Goal: Check status

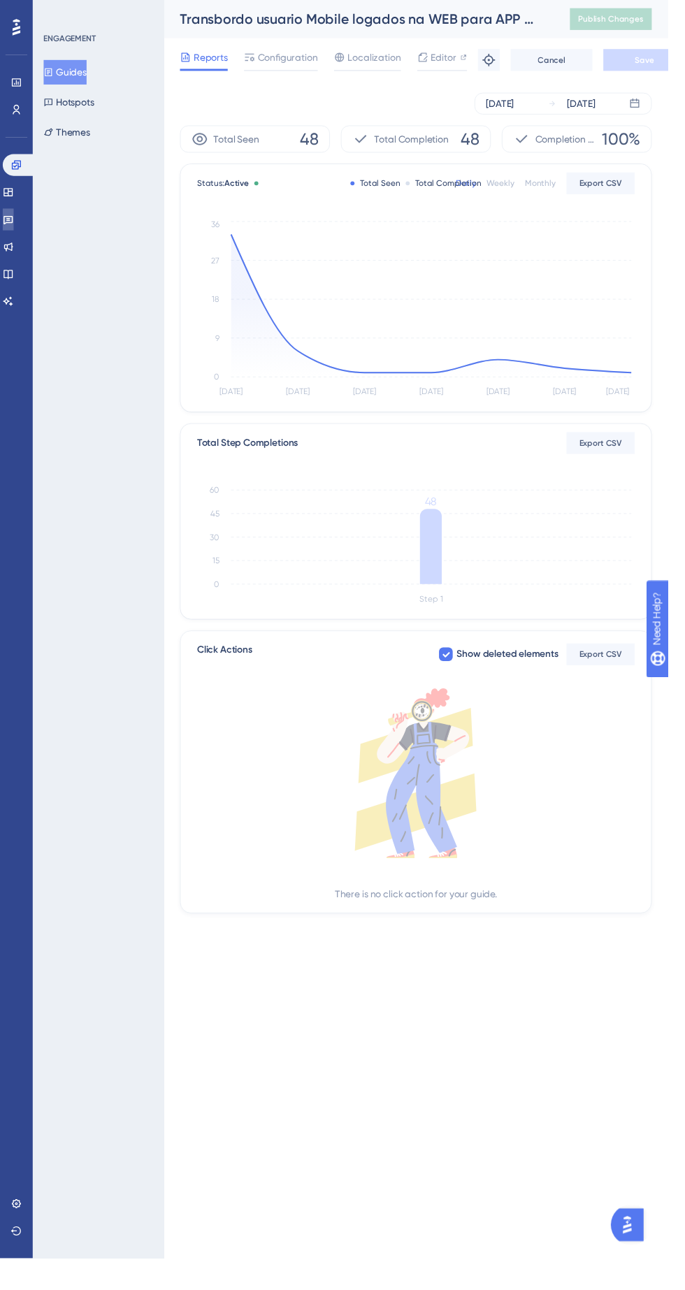
click at [14, 226] on icon at bounding box center [8, 224] width 11 height 11
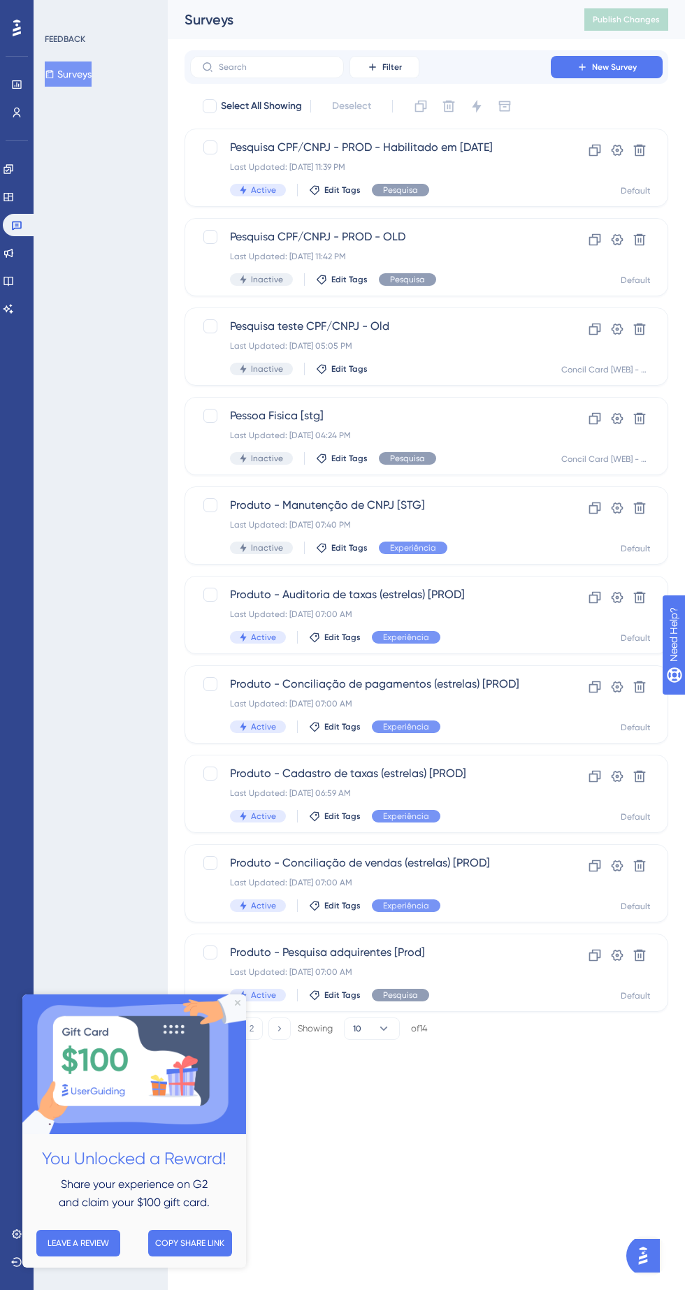
click at [340, 189] on span "Edit Tags" at bounding box center [342, 189] width 36 height 11
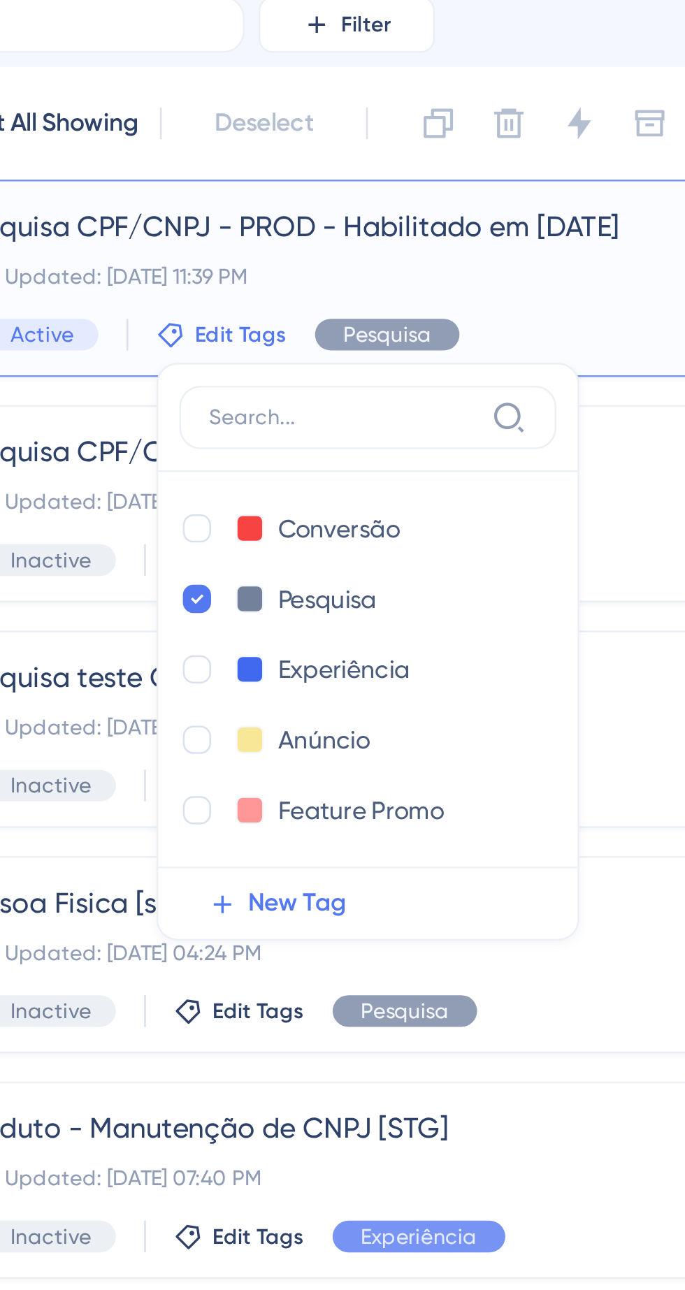
click at [347, 166] on div "Last Updated: 26 de set. de 2025 11:39 PM" at bounding box center [370, 166] width 281 height 11
